Goal: Transaction & Acquisition: Purchase product/service

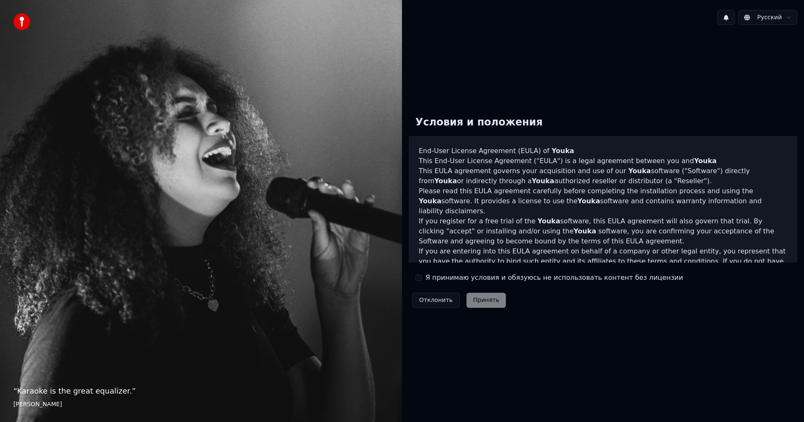
click at [420, 278] on button "Я принимаю условия и обязуюсь не использовать контент без лицензии" at bounding box center [418, 278] width 7 height 7
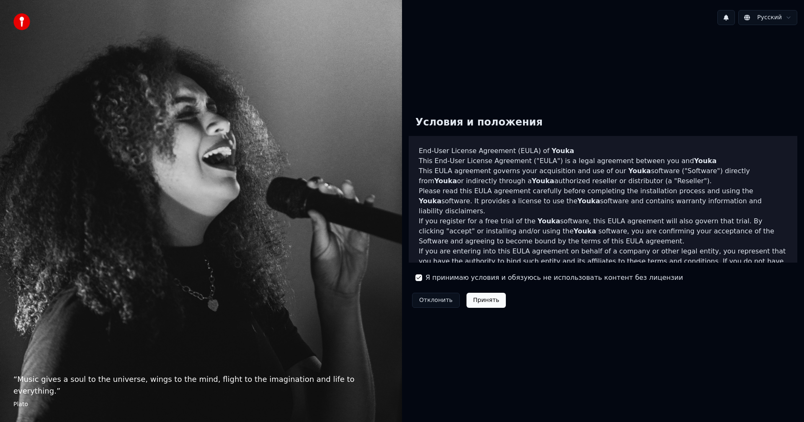
click at [483, 301] on button "Принять" at bounding box center [486, 300] width 40 height 15
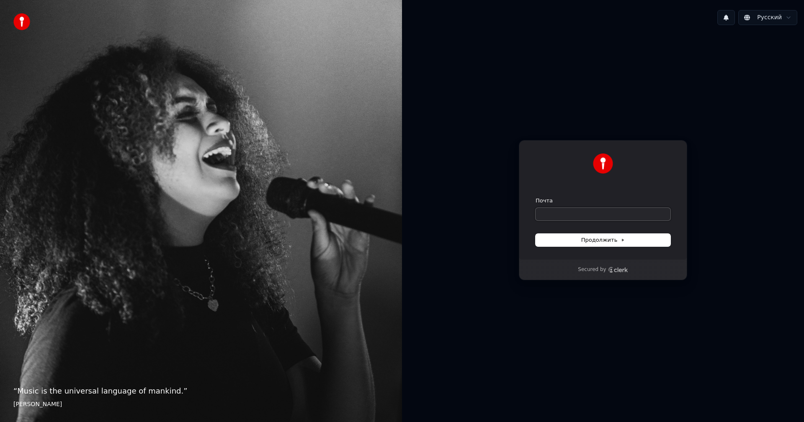
click at [562, 215] on input "Почта" at bounding box center [602, 214] width 135 height 13
click at [557, 217] on input "Почта" at bounding box center [602, 214] width 135 height 13
click at [596, 237] on span "Продолжить" at bounding box center [603, 240] width 44 height 8
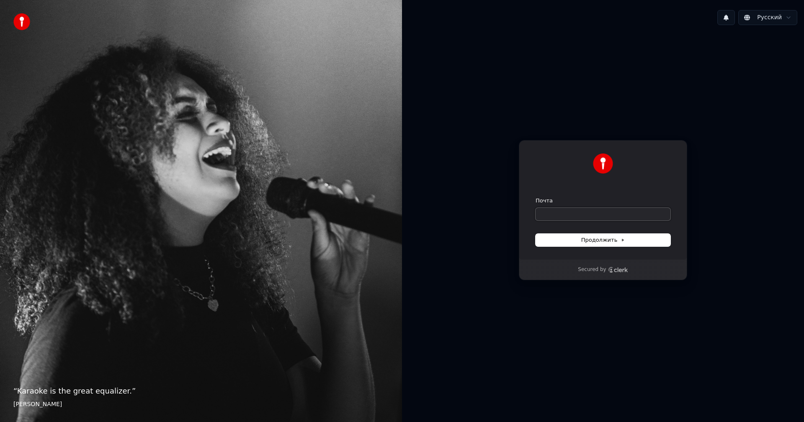
click at [542, 216] on input "Почта" at bounding box center [602, 214] width 135 height 13
click at [603, 240] on span "Продолжить" at bounding box center [603, 240] width 44 height 8
type input "**********"
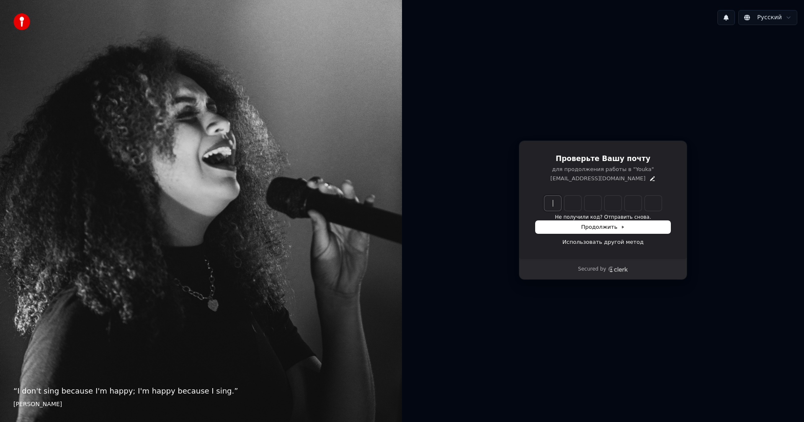
paste input "******"
type input "******"
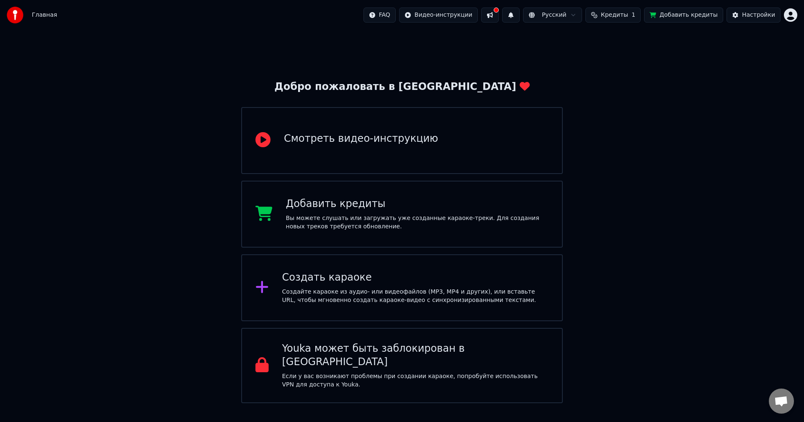
click at [498, 16] on button at bounding box center [490, 15] width 18 height 15
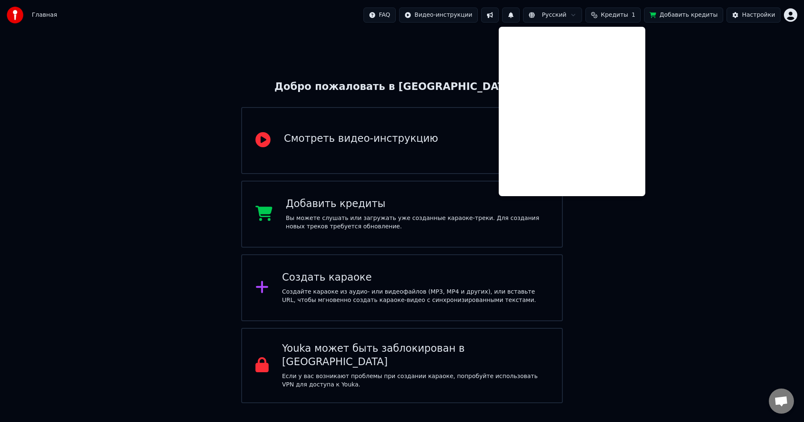
click at [677, 243] on div "Добро пожаловать в Youka Смотреть видео-инструкцию Добавить кредиты Вы можете с…" at bounding box center [402, 216] width 804 height 373
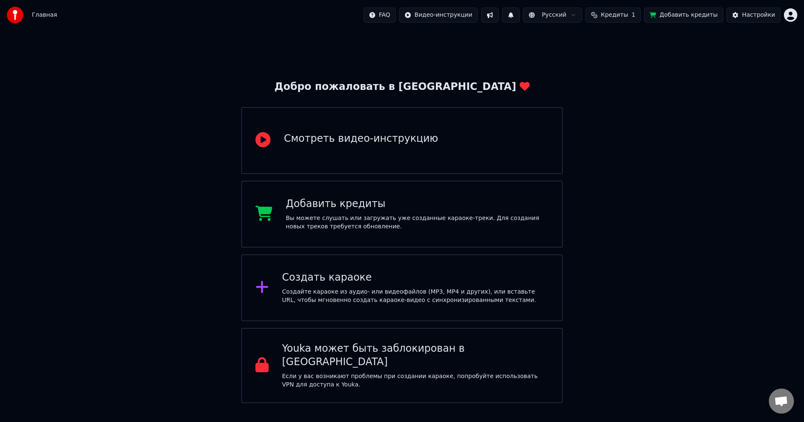
click at [625, 16] on span "Кредиты" at bounding box center [614, 15] width 27 height 8
click at [629, 77] on button "Обновить" at bounding box center [624, 77] width 51 height 15
click at [574, 41] on th "Пополнить" at bounding box center [571, 39] width 40 height 17
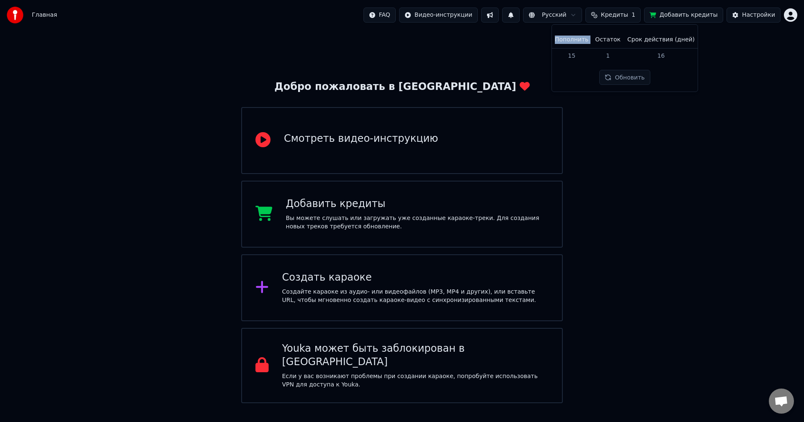
click at [574, 41] on th "Пополнить" at bounding box center [571, 39] width 40 height 17
click at [533, 46] on div "Добро пожаловать в Youka Смотреть видео-инструкцию Добавить кредиты Вы можете с…" at bounding box center [402, 216] width 804 height 373
click at [628, 13] on span "Кредиты" at bounding box center [614, 15] width 27 height 8
click at [577, 57] on td "15" at bounding box center [571, 55] width 40 height 15
click at [613, 40] on th "Остаток" at bounding box center [607, 39] width 32 height 17
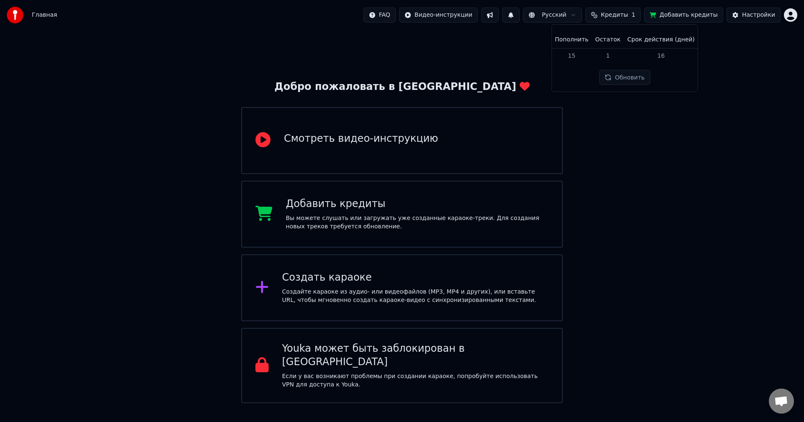
click at [662, 39] on th "Срок действия (дней)" at bounding box center [661, 39] width 74 height 17
click at [697, 14] on button "Добавить кредиты" at bounding box center [683, 15] width 79 height 15
